Goal: Download file/media

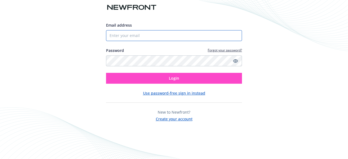
type input "[EMAIL_ADDRESS][DOMAIN_NAME]"
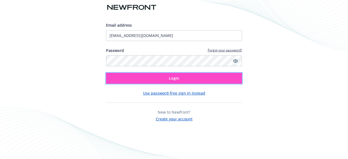
click at [145, 82] on button "Login" at bounding box center [174, 78] width 136 height 11
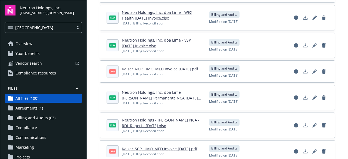
scroll to position [406, 0]
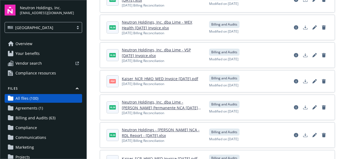
click at [131, 53] on link "Neutron Holdings, Inc. dba Lime - VSP [DATE] Invoice.xlsx" at bounding box center [156, 52] width 69 height 11
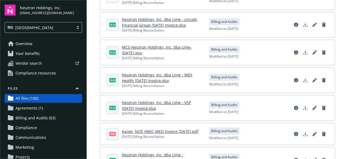
scroll to position [347, 0]
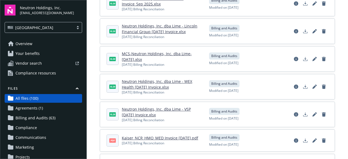
click at [175, 30] on link "Neutron Holdings, Inc. dba Lime - Lincoln Financial Group [DATE] Invoice.xlsx" at bounding box center [160, 28] width 76 height 11
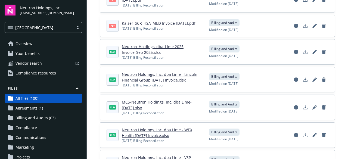
scroll to position [293, 0]
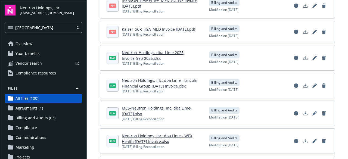
click at [137, 55] on link "Neutron_Holdings_dba_Lime 2025 Invoice_Sep 2025.xlsx" at bounding box center [153, 55] width 62 height 11
